Goal: Find specific page/section: Find specific page/section

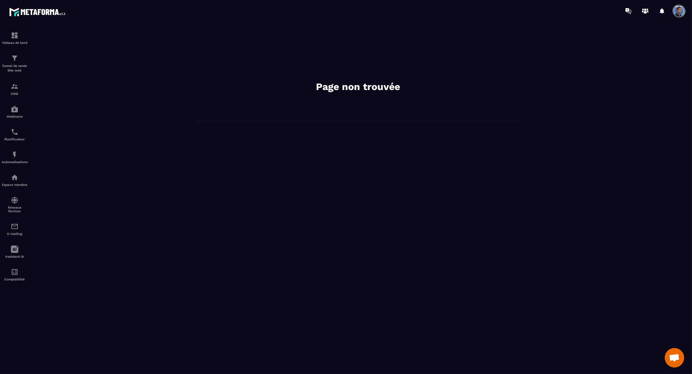
scroll to position [3238, 0]
click at [11, 41] on p "Tableau de bord" at bounding box center [15, 43] width 26 height 4
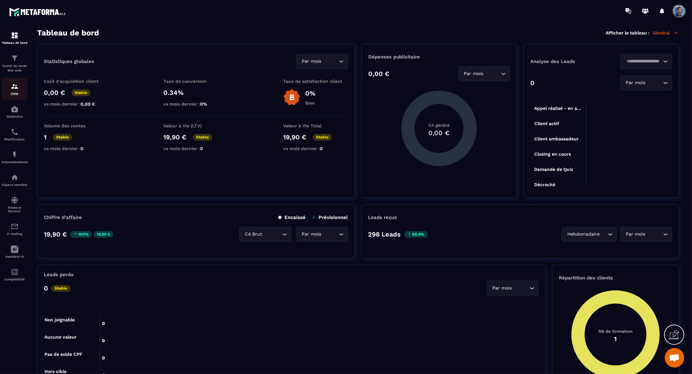
click at [15, 86] on img at bounding box center [15, 86] width 8 height 8
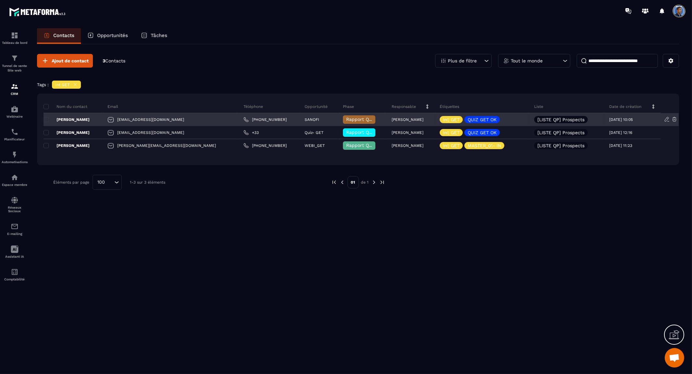
click at [74, 117] on p "[PERSON_NAME]" at bounding box center [67, 119] width 46 height 5
